Goal: Task Accomplishment & Management: Use online tool/utility

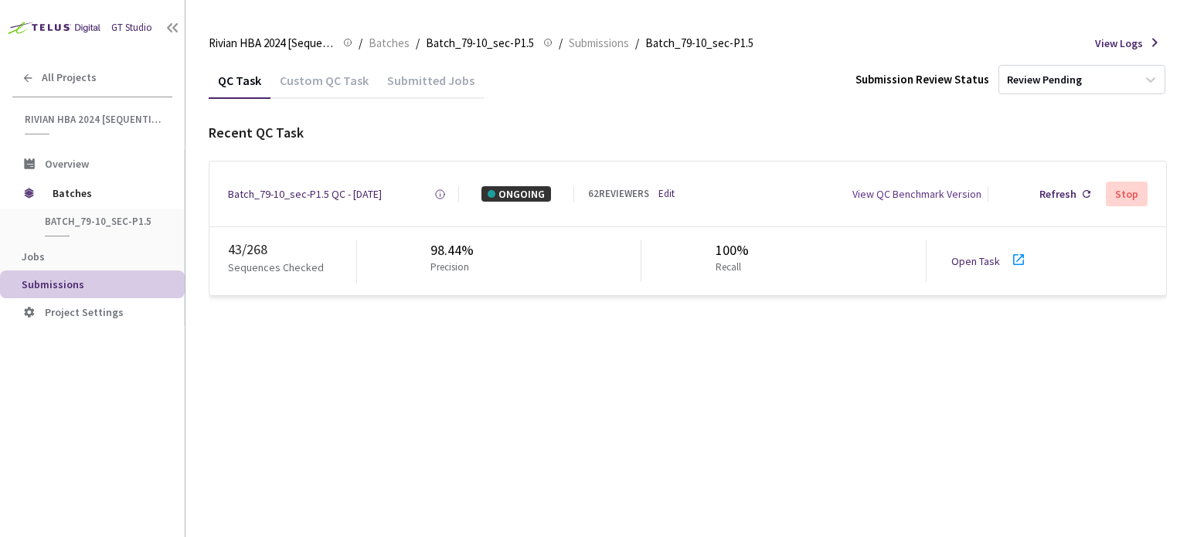
click at [965, 264] on link "Open Task" at bounding box center [975, 261] width 49 height 14
click at [287, 197] on div "Batch_79-10_sec-P1.5 QC - [DATE]" at bounding box center [305, 193] width 154 height 15
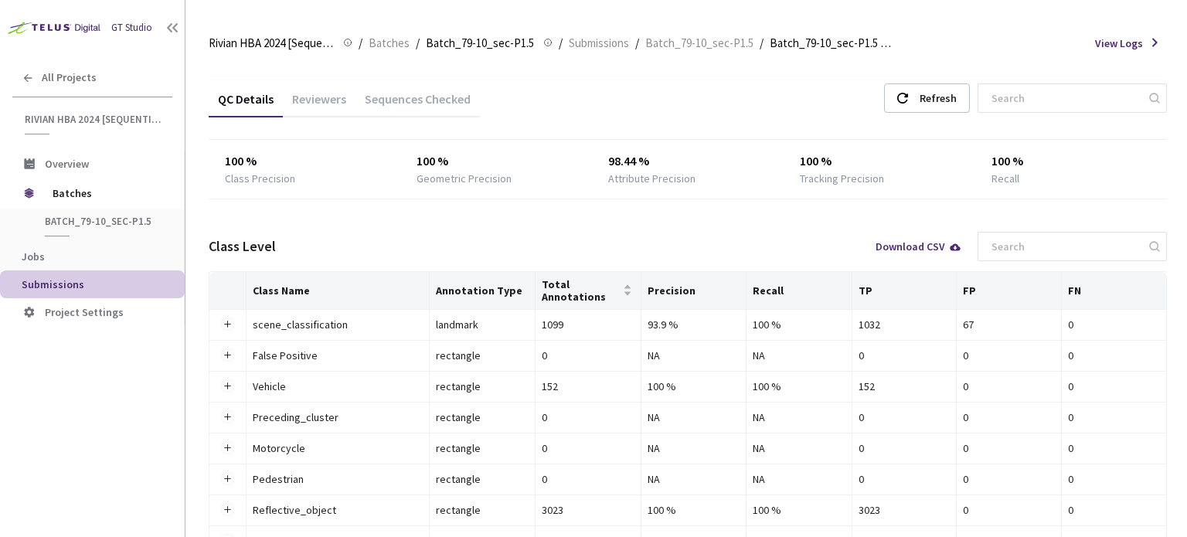
click at [311, 105] on div "Reviewers" at bounding box center [319, 104] width 73 height 26
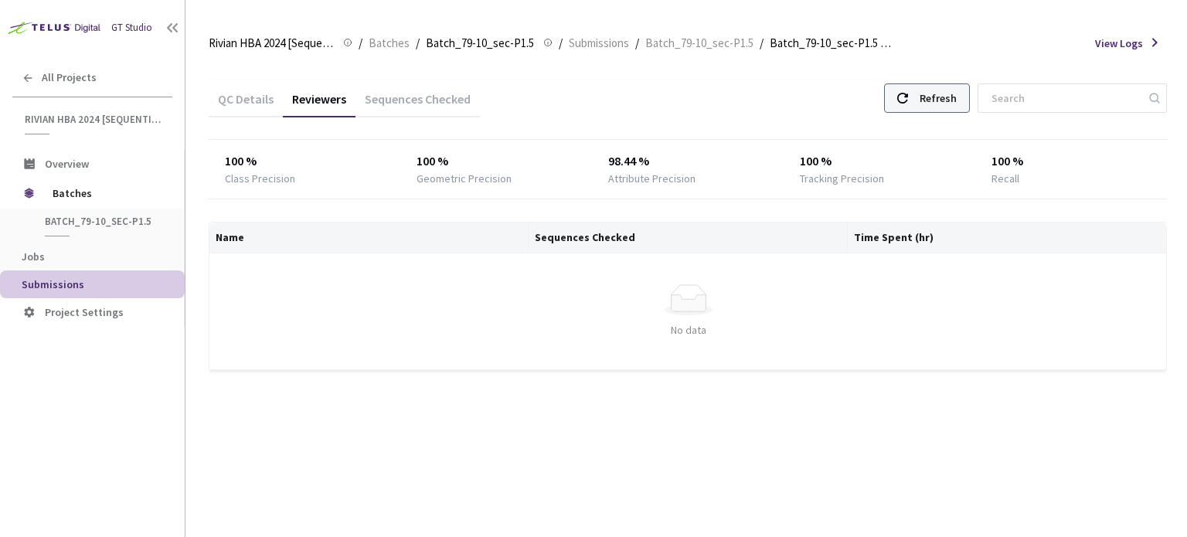
click at [957, 98] on div "Refresh" at bounding box center [938, 98] width 37 height 28
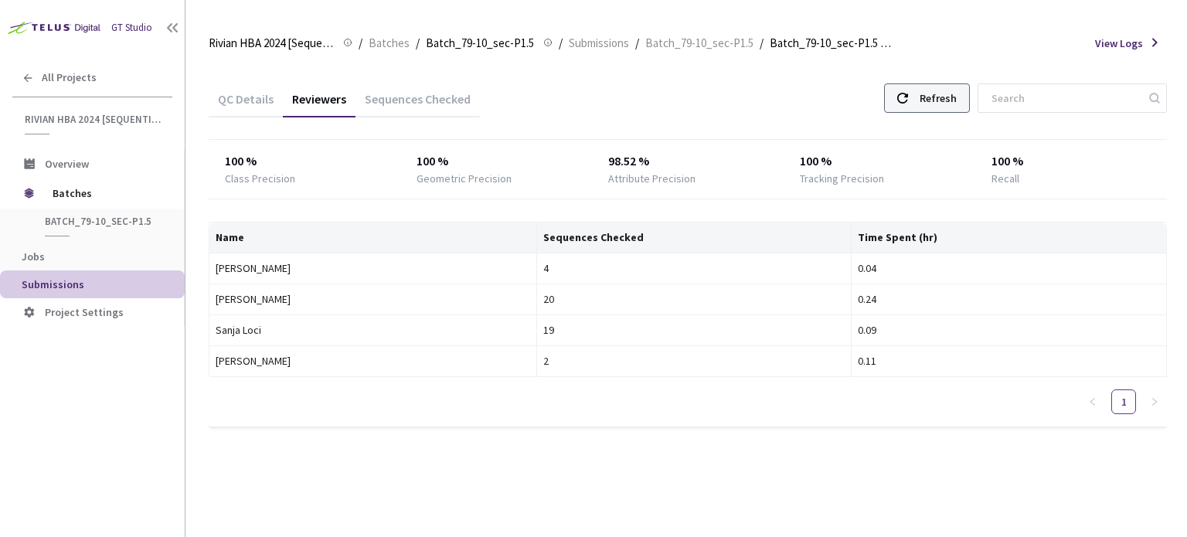
click at [957, 98] on div "Refresh" at bounding box center [938, 98] width 37 height 28
click at [908, 102] on icon at bounding box center [902, 98] width 11 height 11
click at [908, 102] on use at bounding box center [902, 98] width 11 height 11
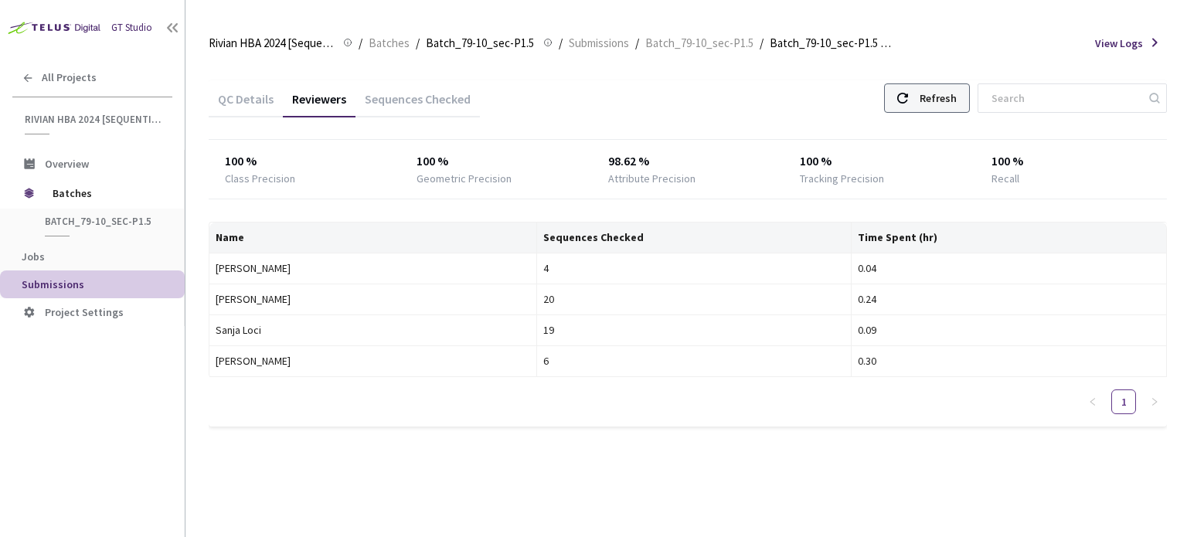
click at [908, 102] on use at bounding box center [902, 98] width 11 height 11
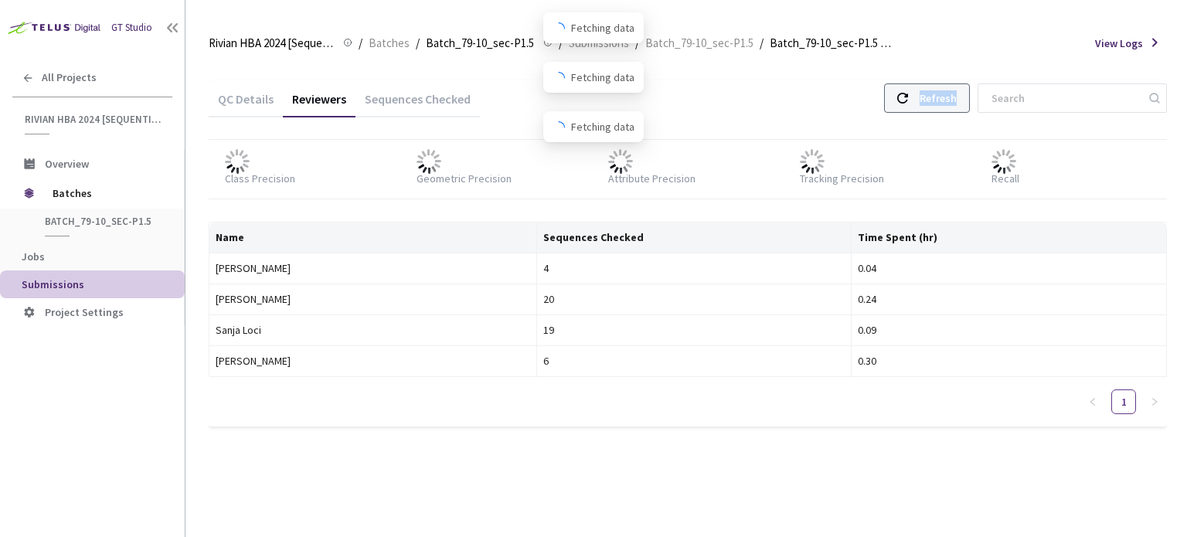
click at [908, 102] on use at bounding box center [902, 98] width 11 height 11
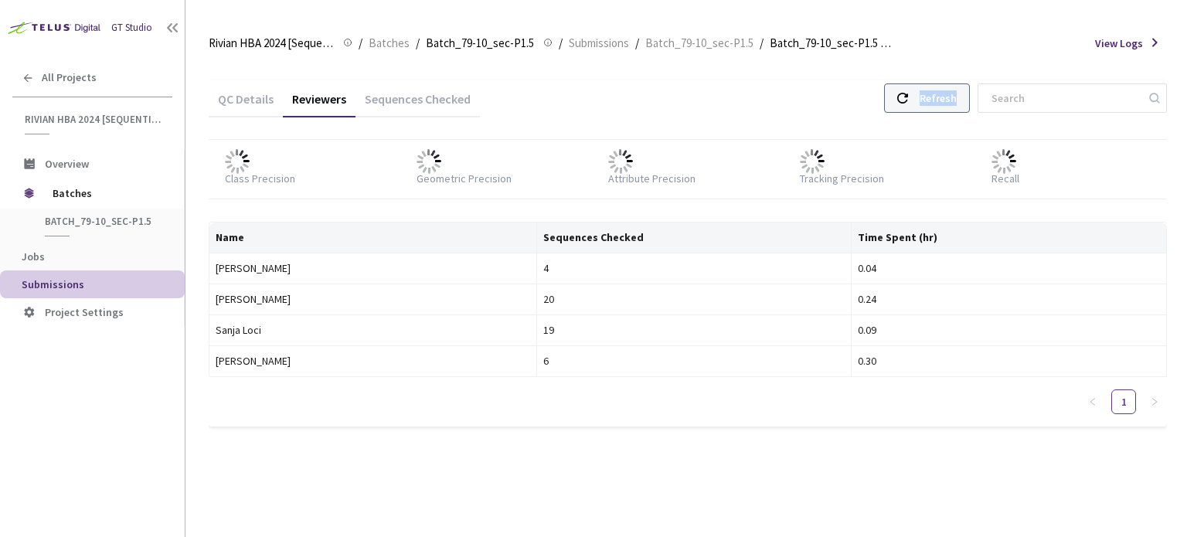
click at [908, 102] on use at bounding box center [902, 98] width 11 height 11
click at [956, 100] on div "Refresh" at bounding box center [938, 98] width 37 height 28
click at [957, 102] on div "Refresh" at bounding box center [938, 98] width 37 height 28
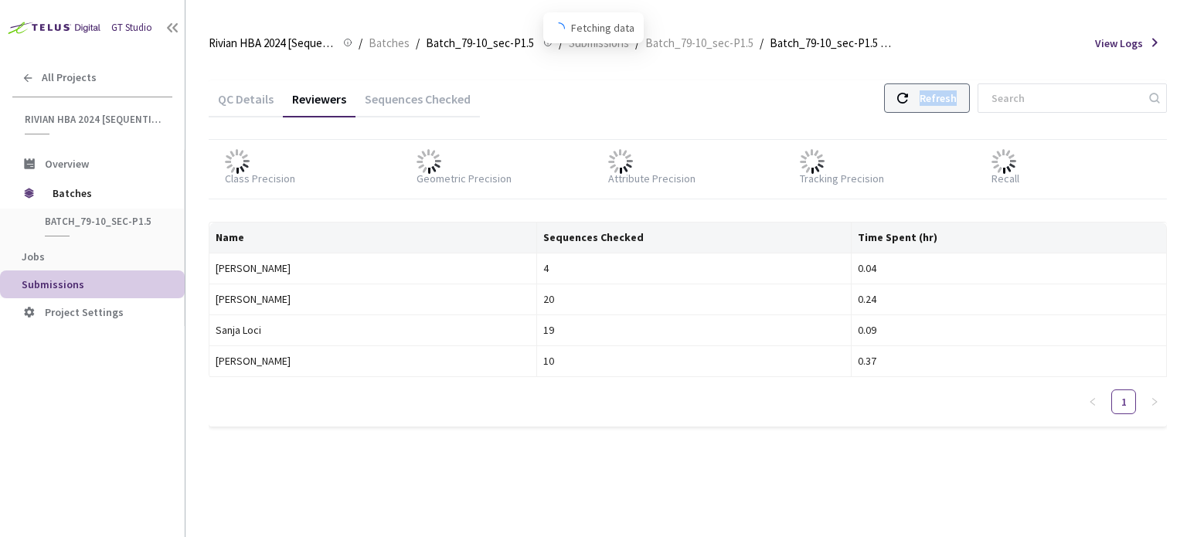
click at [957, 102] on div "Refresh" at bounding box center [938, 98] width 37 height 28
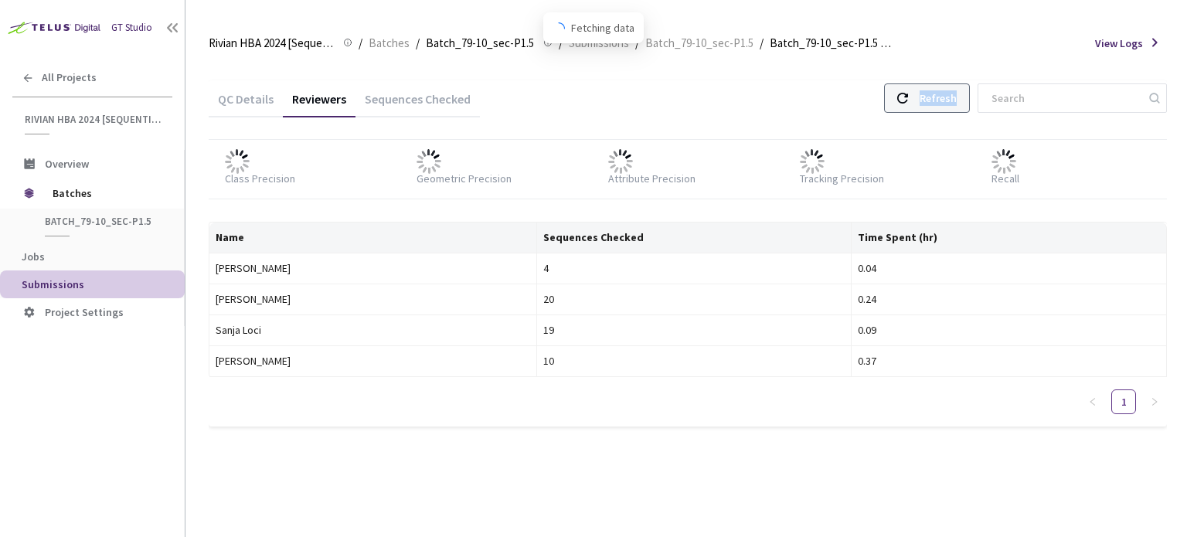
click at [957, 102] on div "Refresh" at bounding box center [938, 98] width 37 height 28
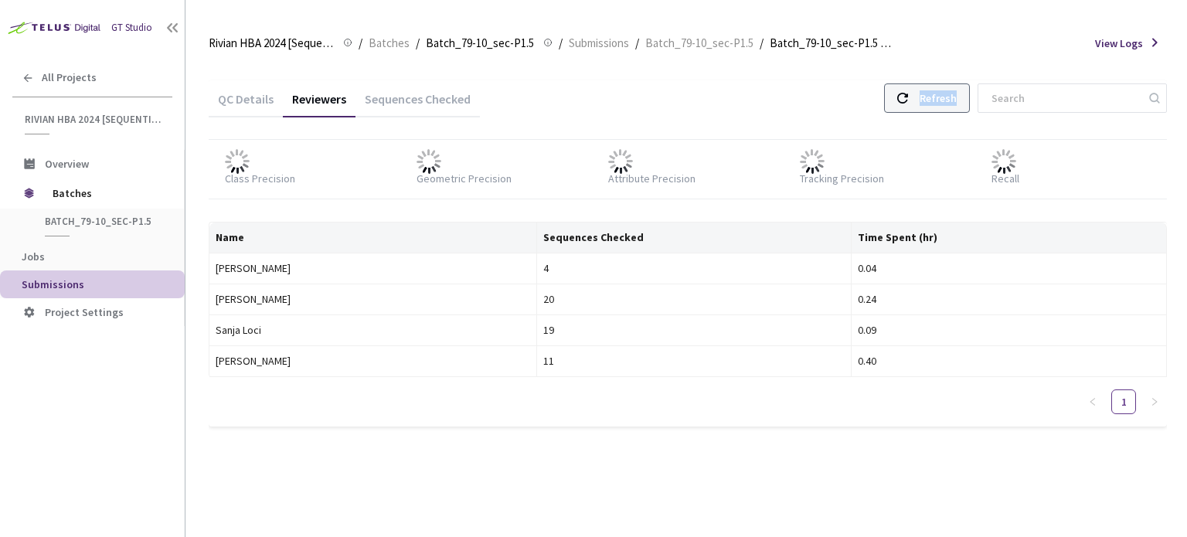
click at [957, 102] on div "Refresh" at bounding box center [938, 98] width 37 height 28
click at [943, 108] on div "Refresh" at bounding box center [938, 98] width 37 height 28
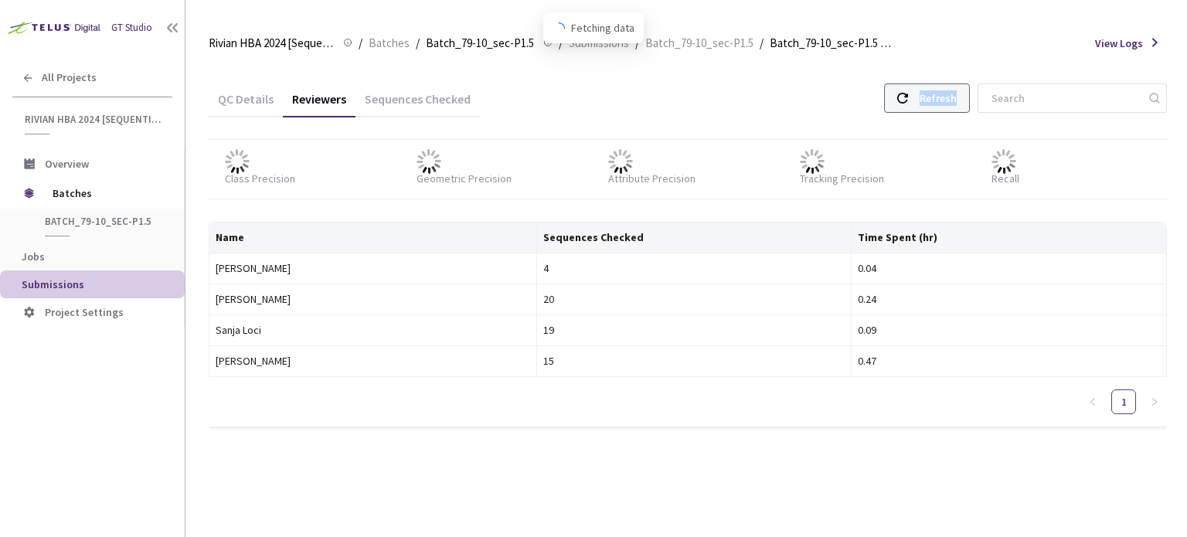
click at [943, 108] on div "Refresh" at bounding box center [938, 98] width 37 height 28
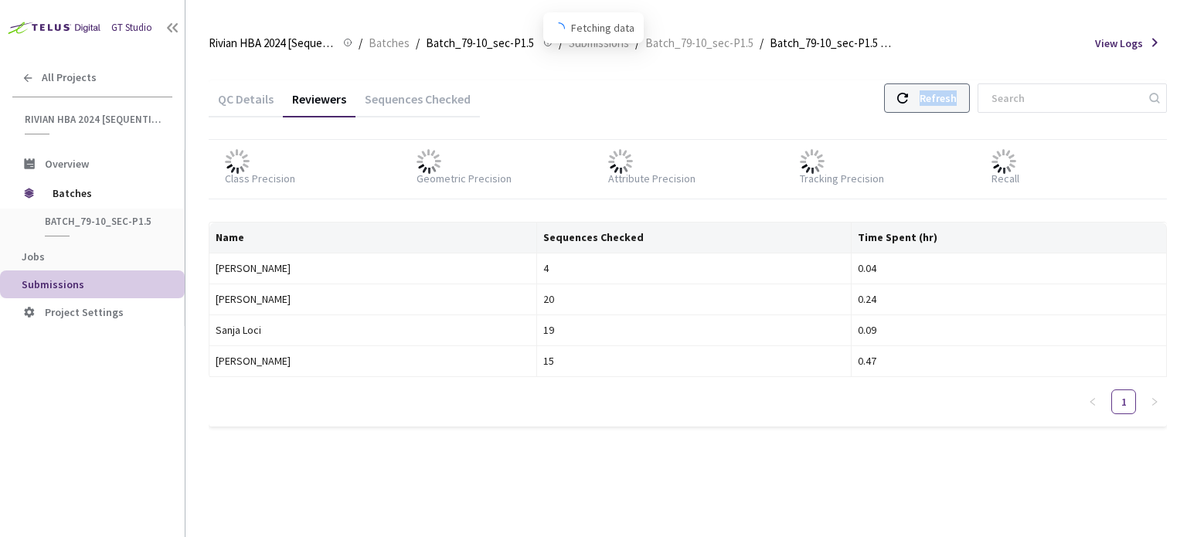
click at [943, 108] on div "Refresh" at bounding box center [938, 98] width 37 height 28
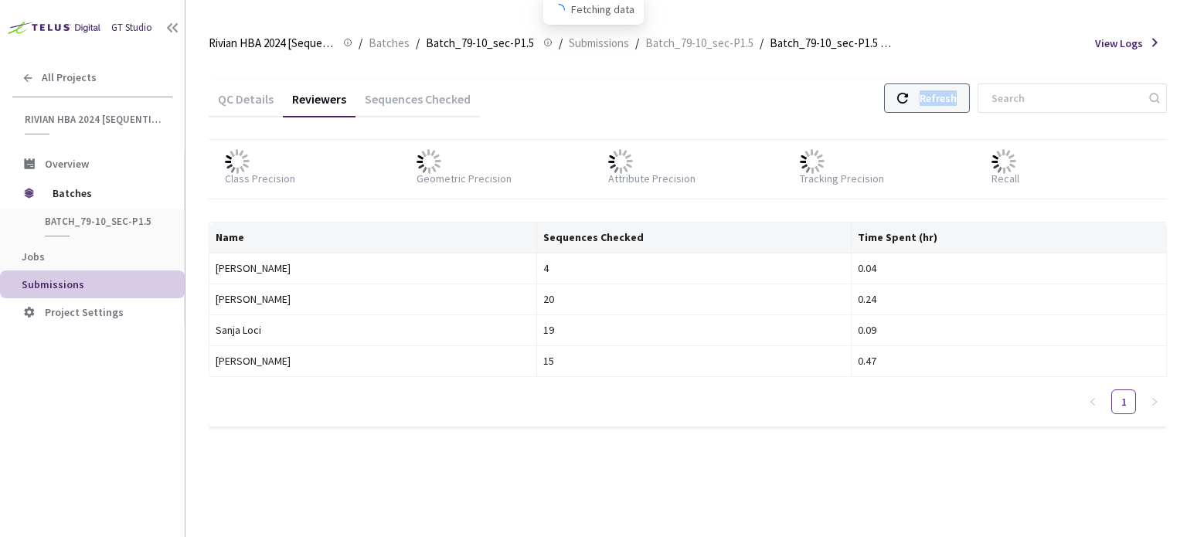
click at [943, 108] on div "Refresh" at bounding box center [938, 98] width 37 height 28
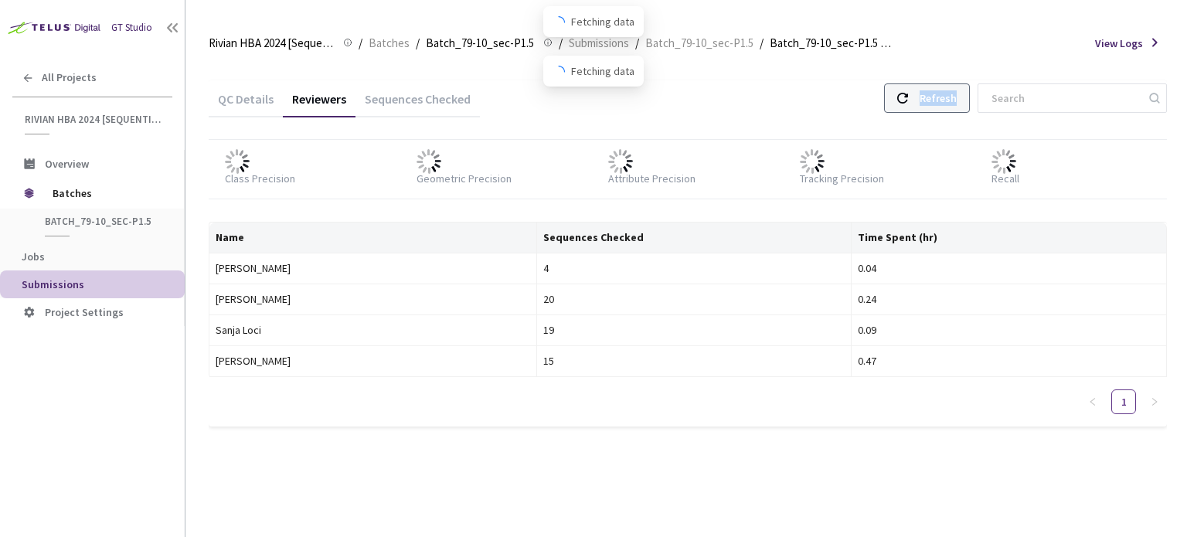
click at [943, 108] on div "Refresh" at bounding box center [938, 98] width 37 height 28
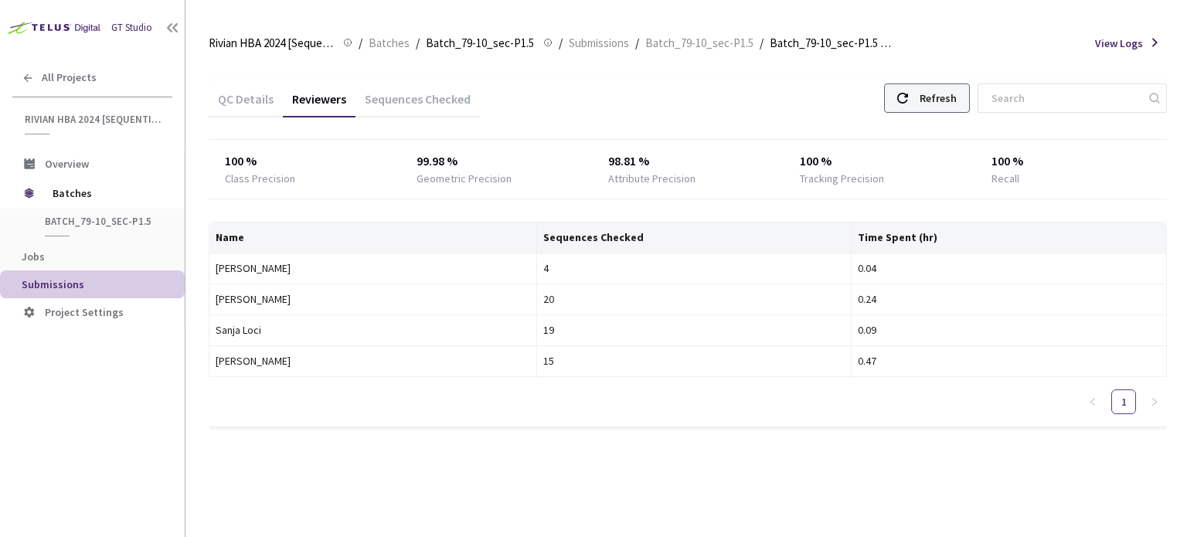
click at [929, 105] on div "Refresh" at bounding box center [927, 97] width 86 height 29
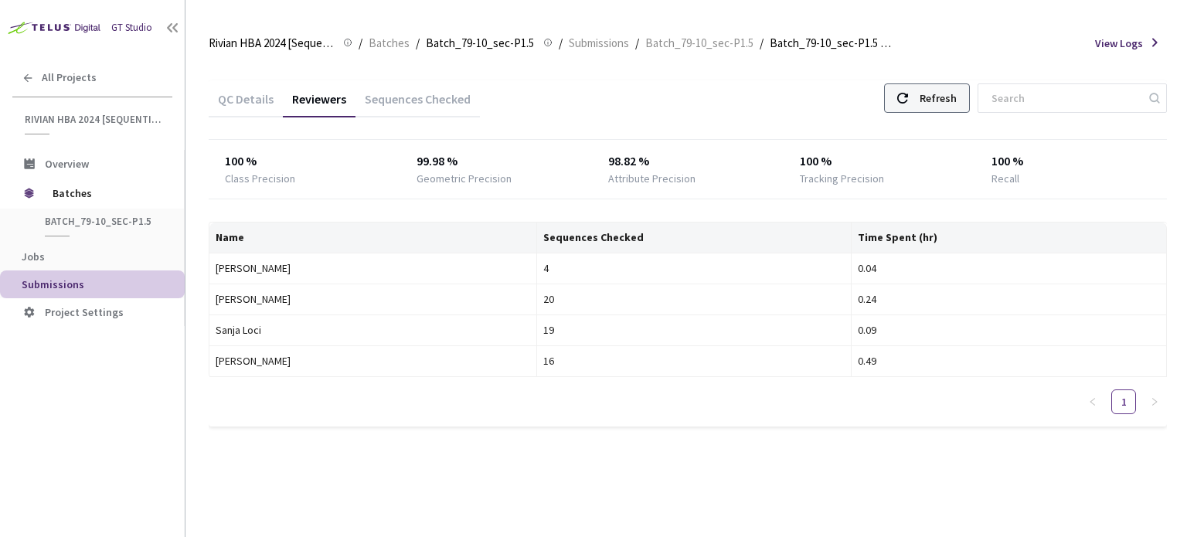
click at [929, 105] on div "Refresh" at bounding box center [927, 97] width 86 height 29
click at [957, 107] on div "Refresh" at bounding box center [938, 98] width 37 height 28
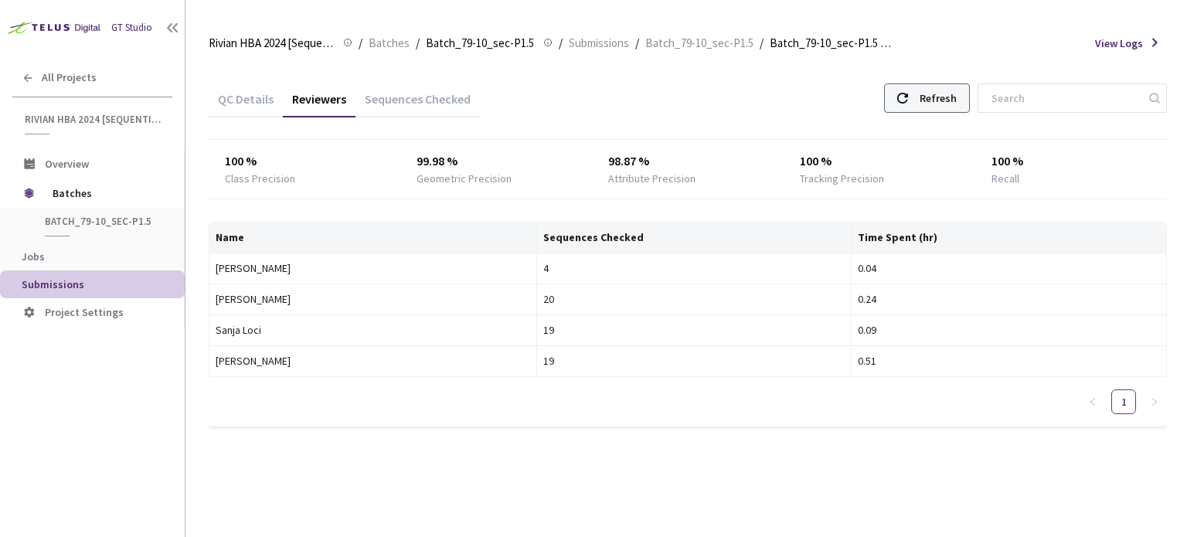
click at [937, 100] on div "Refresh" at bounding box center [927, 97] width 86 height 29
click at [934, 104] on div "Refresh" at bounding box center [927, 97] width 86 height 29
